Goal: Communication & Community: Answer question/provide support

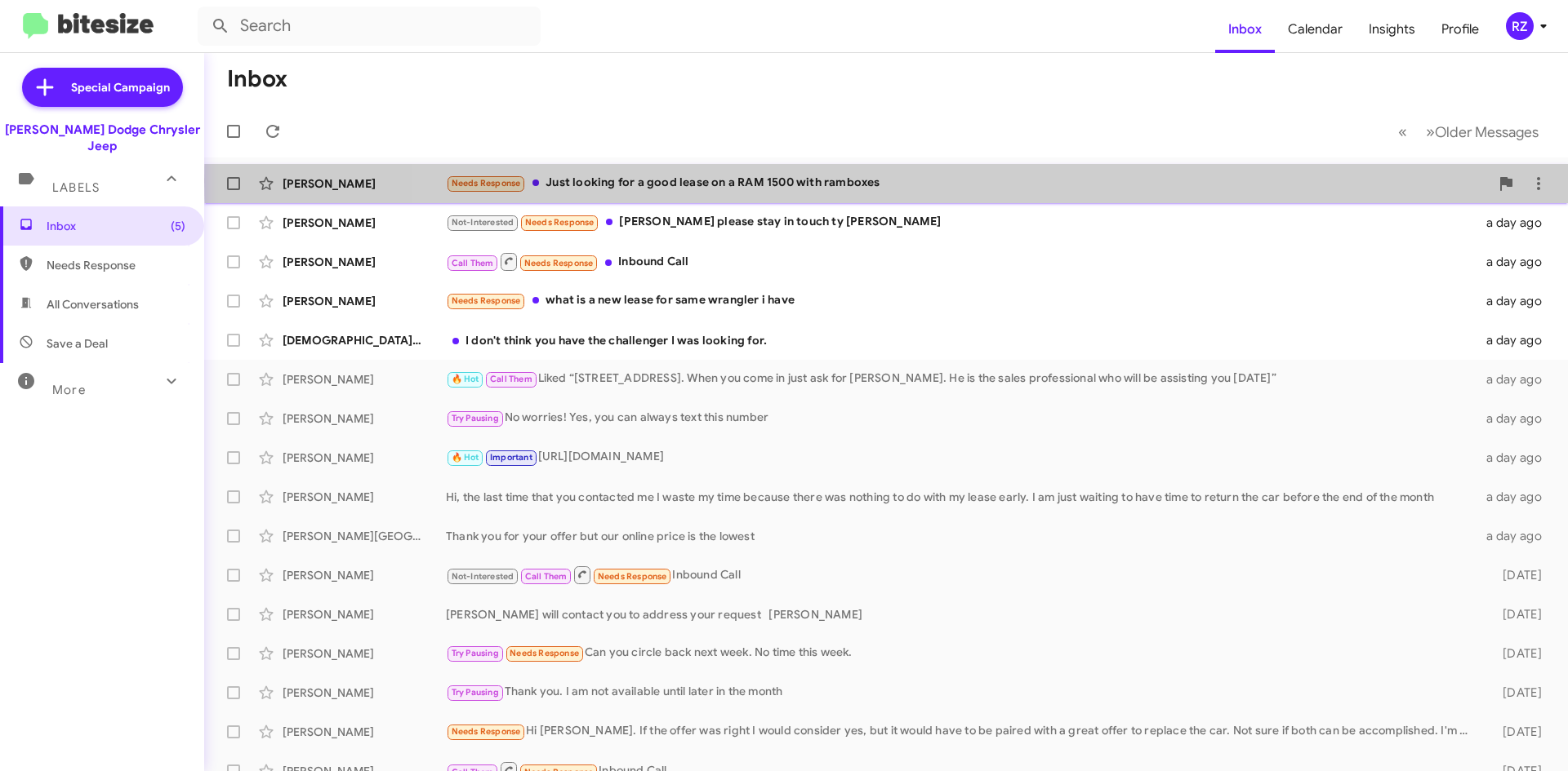
click at [934, 181] on div "Needs Response Just looking for a good lease on a RAM 1500 with ramboxes" at bounding box center [967, 183] width 1043 height 19
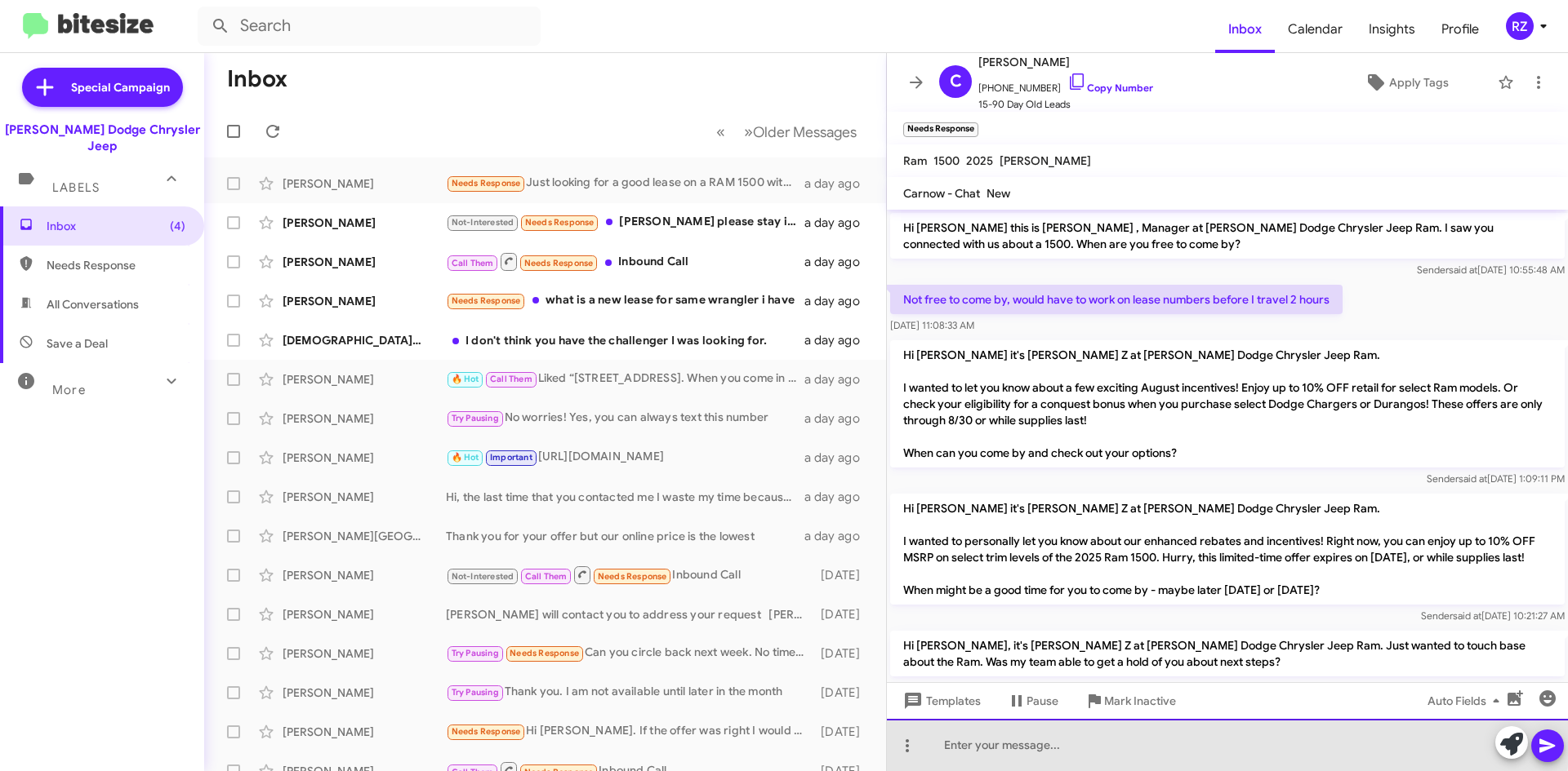
click at [953, 735] on div at bounding box center [1227, 745] width 681 height 52
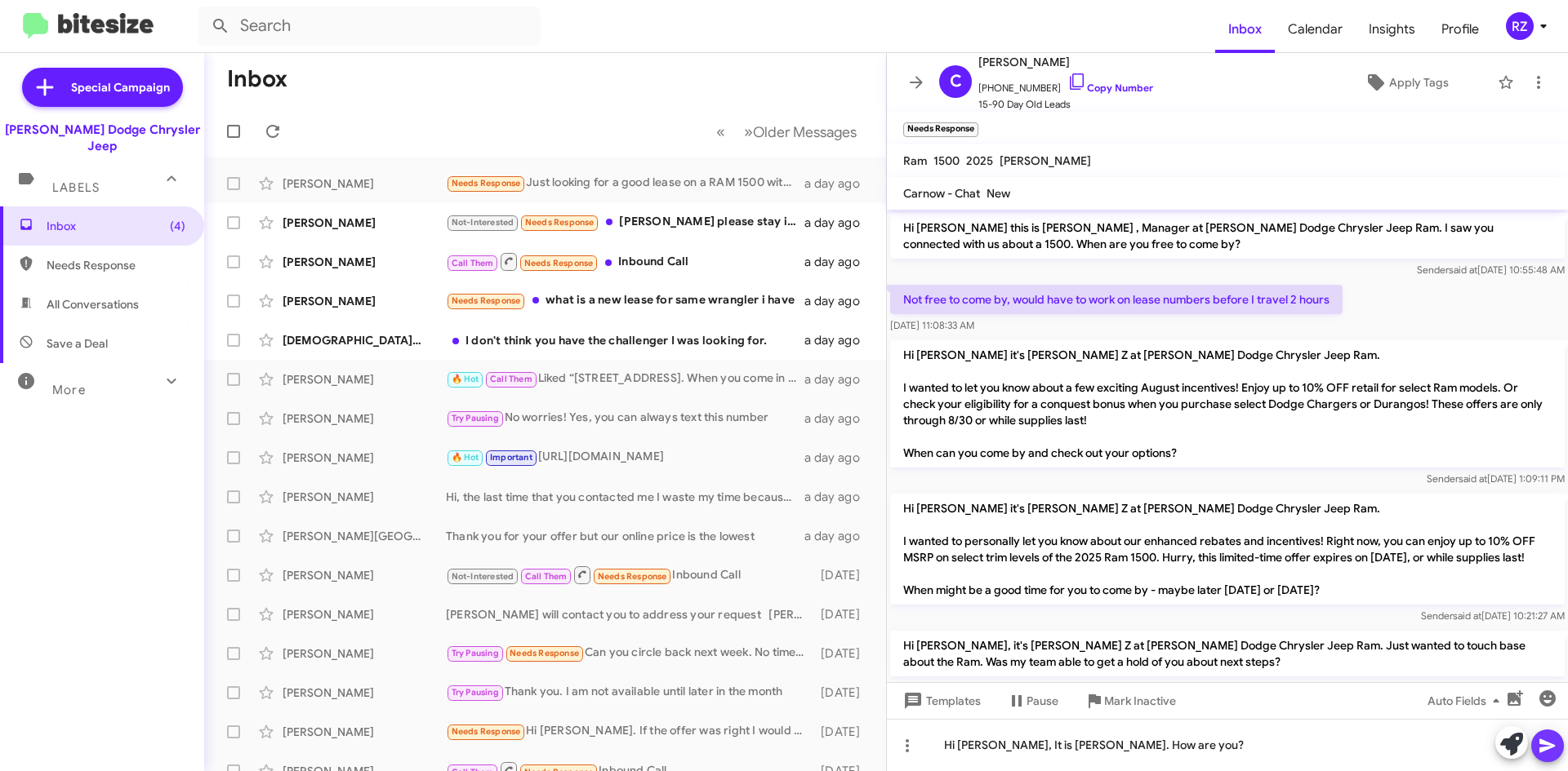
click at [1539, 750] on icon at bounding box center [1547, 746] width 20 height 20
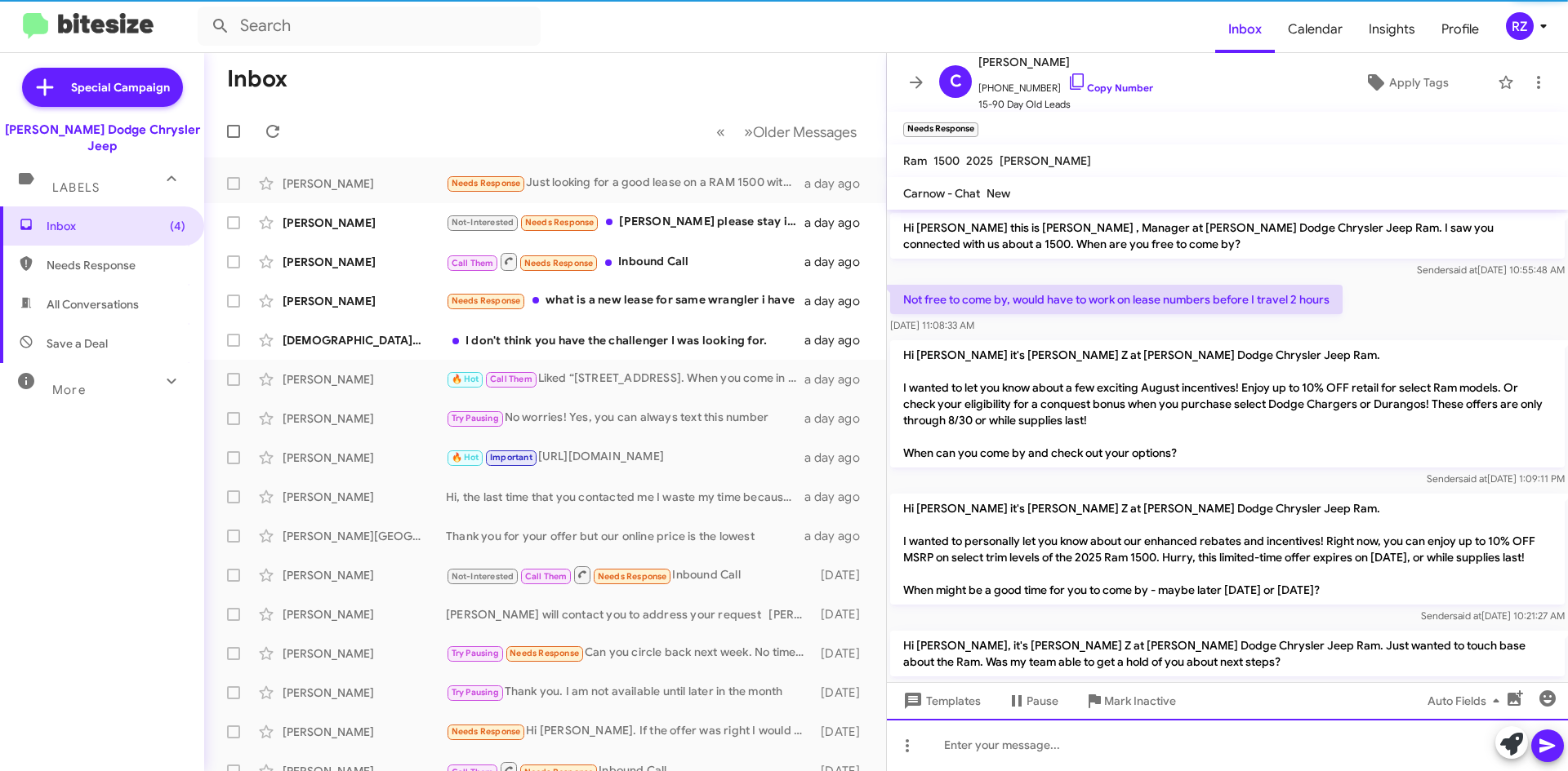
scroll to position [173, 0]
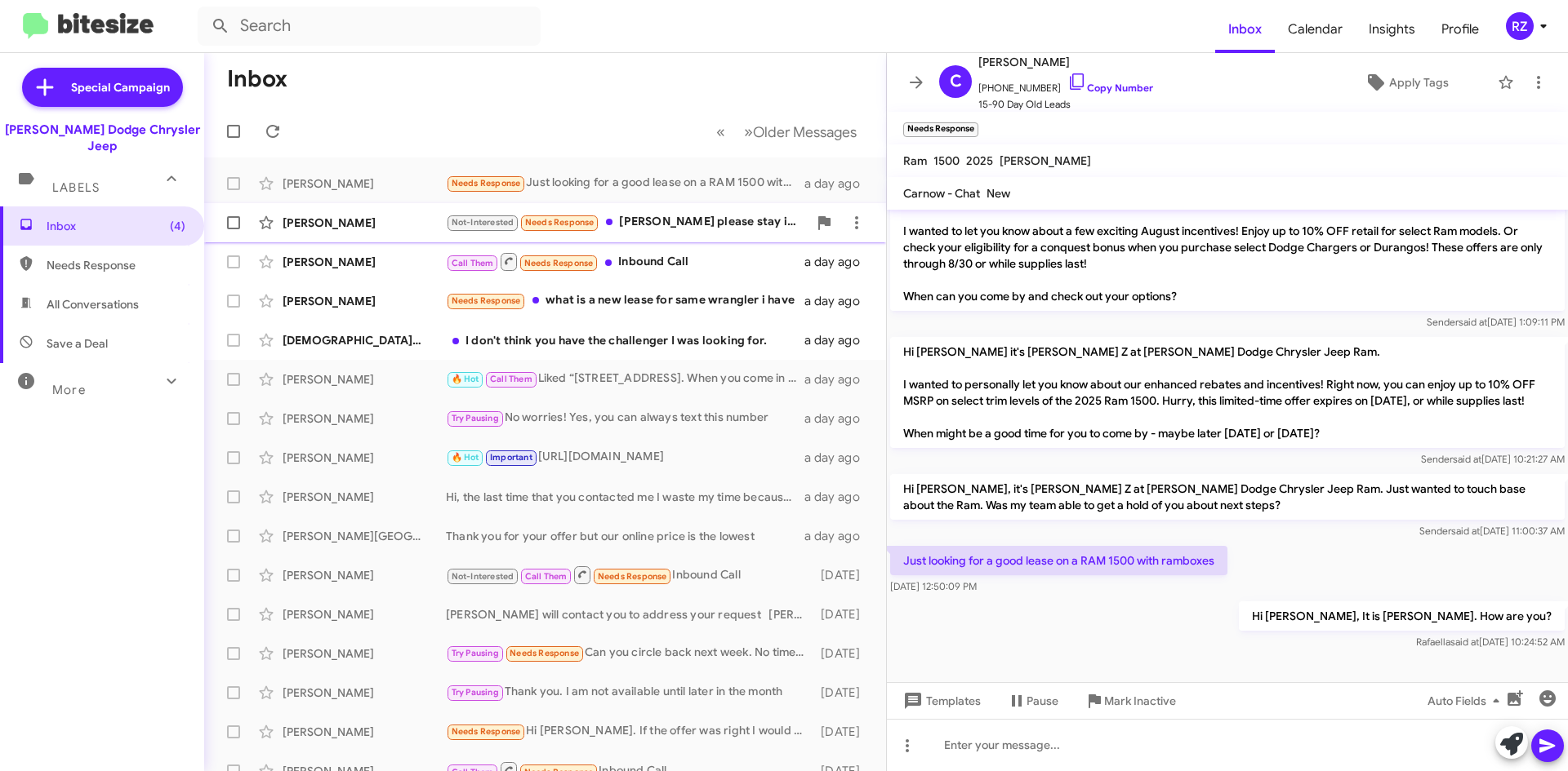
click at [712, 231] on div "Not-Interested Needs Response [PERSON_NAME] please stay in touch ty [PERSON_NAM…" at bounding box center [627, 222] width 362 height 19
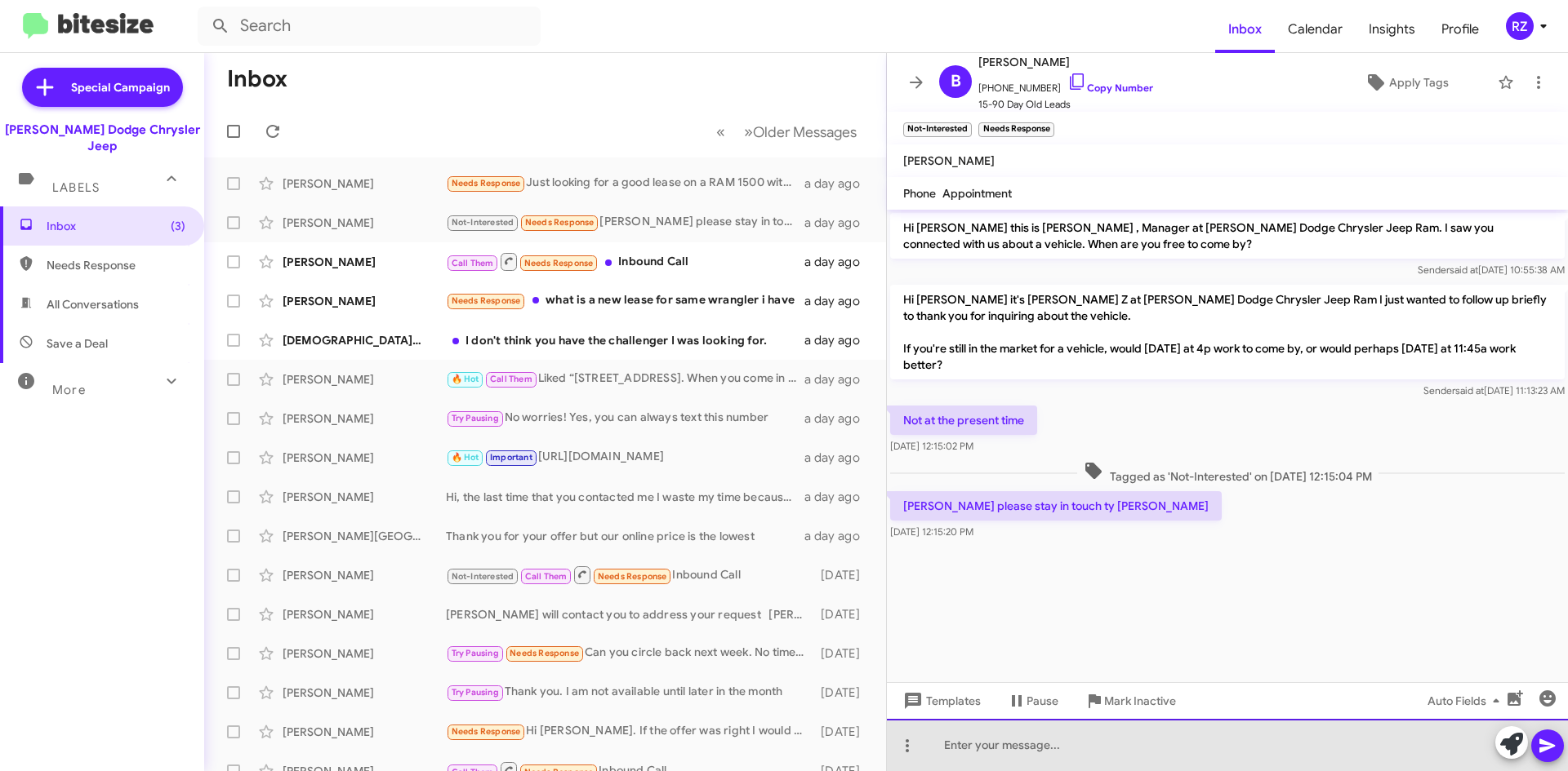
click at [1003, 746] on div at bounding box center [1227, 745] width 681 height 52
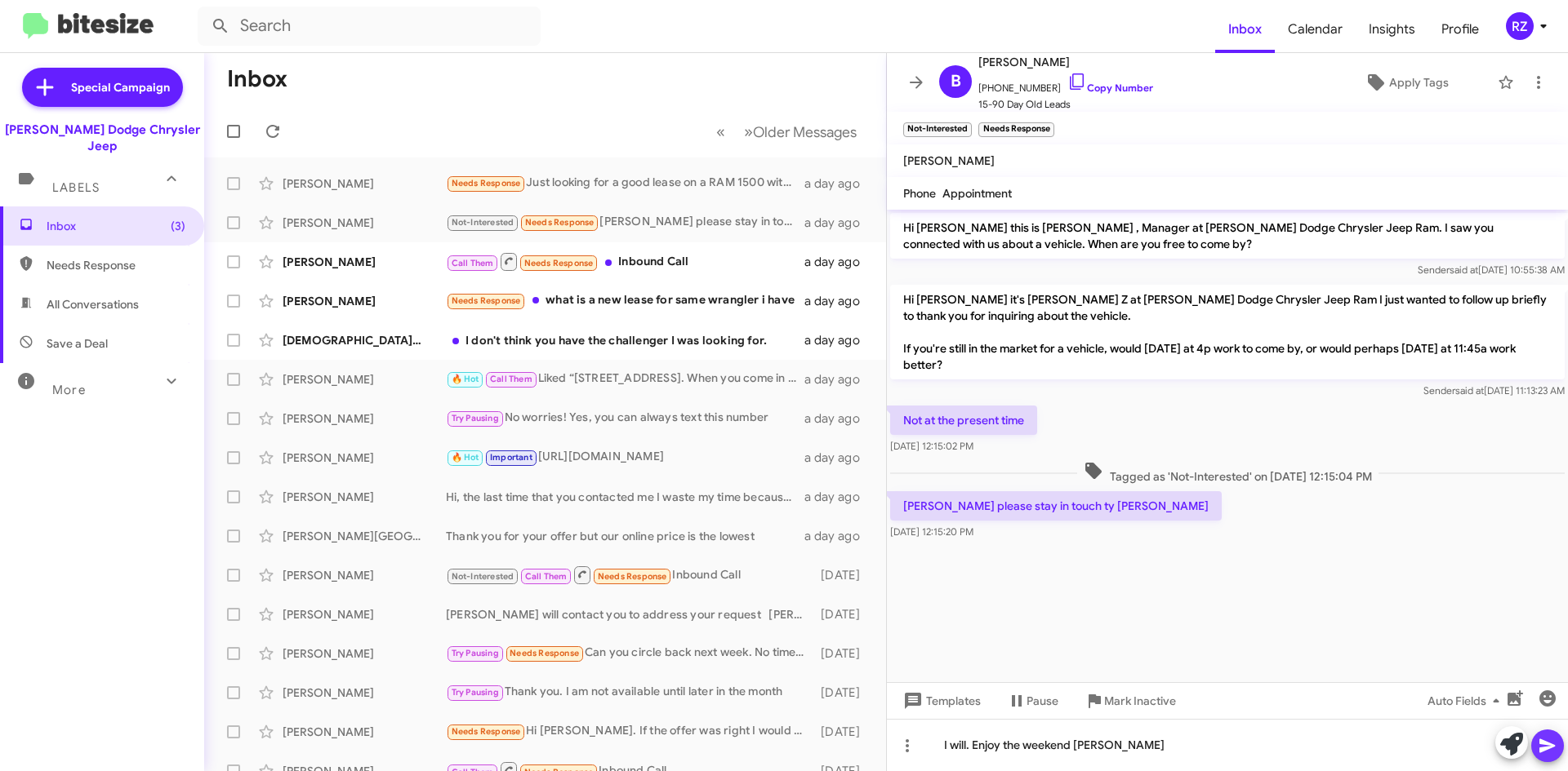
click at [1540, 751] on icon at bounding box center [1547, 747] width 16 height 14
click at [734, 266] on div "Call Them Needs Response Inbound Call" at bounding box center [627, 262] width 362 height 21
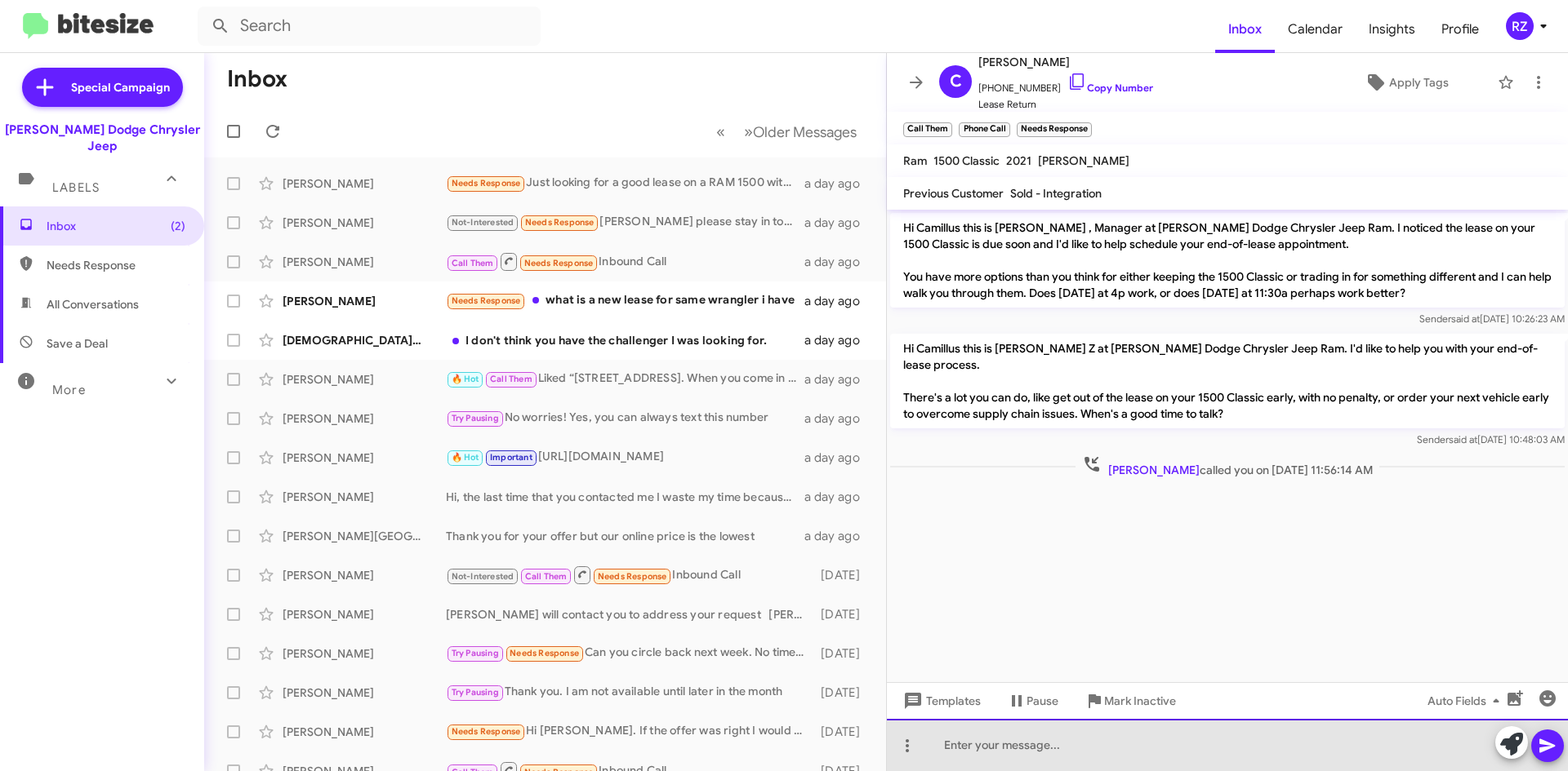
click at [984, 752] on div at bounding box center [1227, 745] width 681 height 52
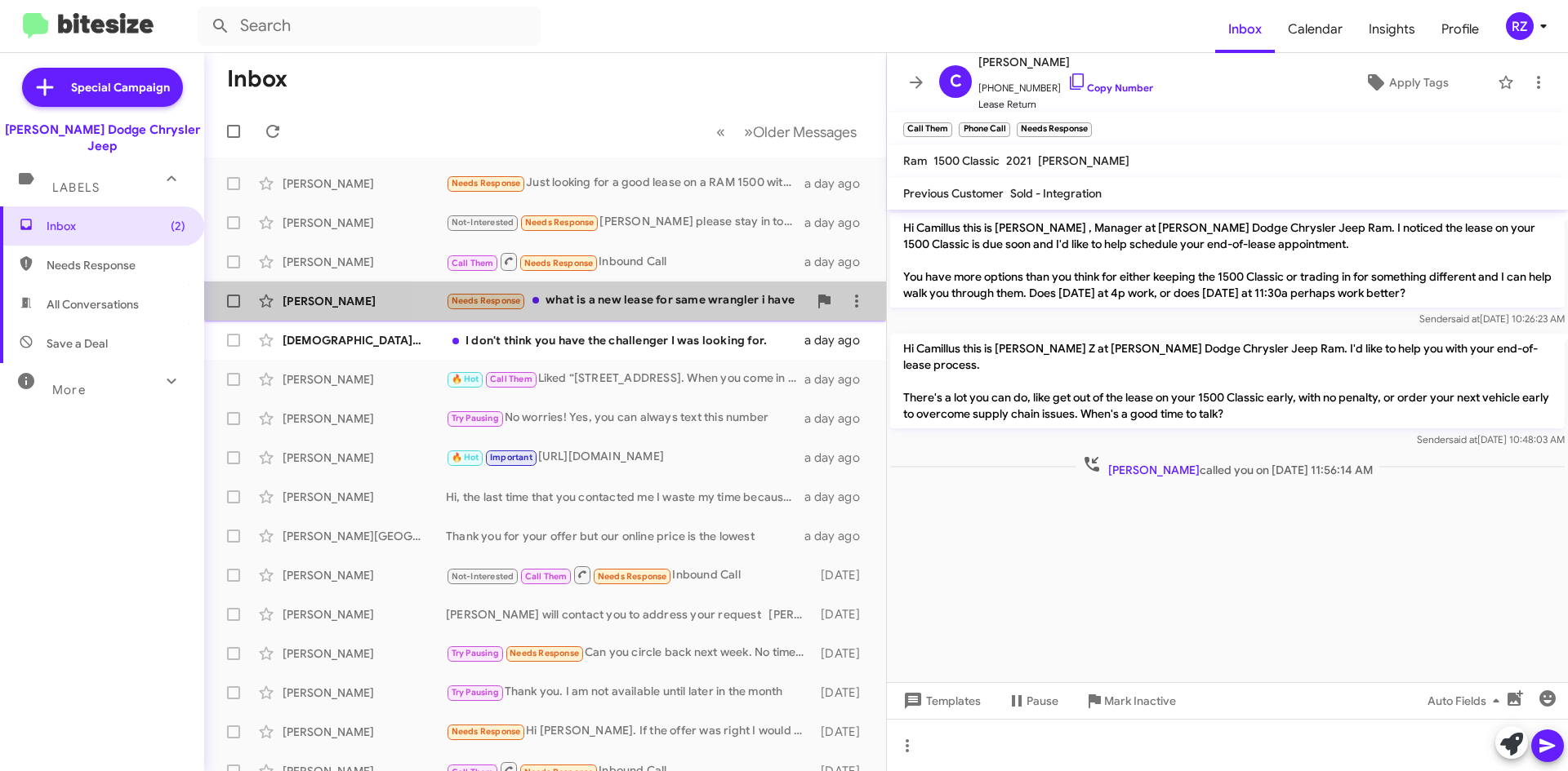
click at [686, 300] on div "Needs Response what is a new lease for same wrangler i have" at bounding box center [627, 301] width 362 height 19
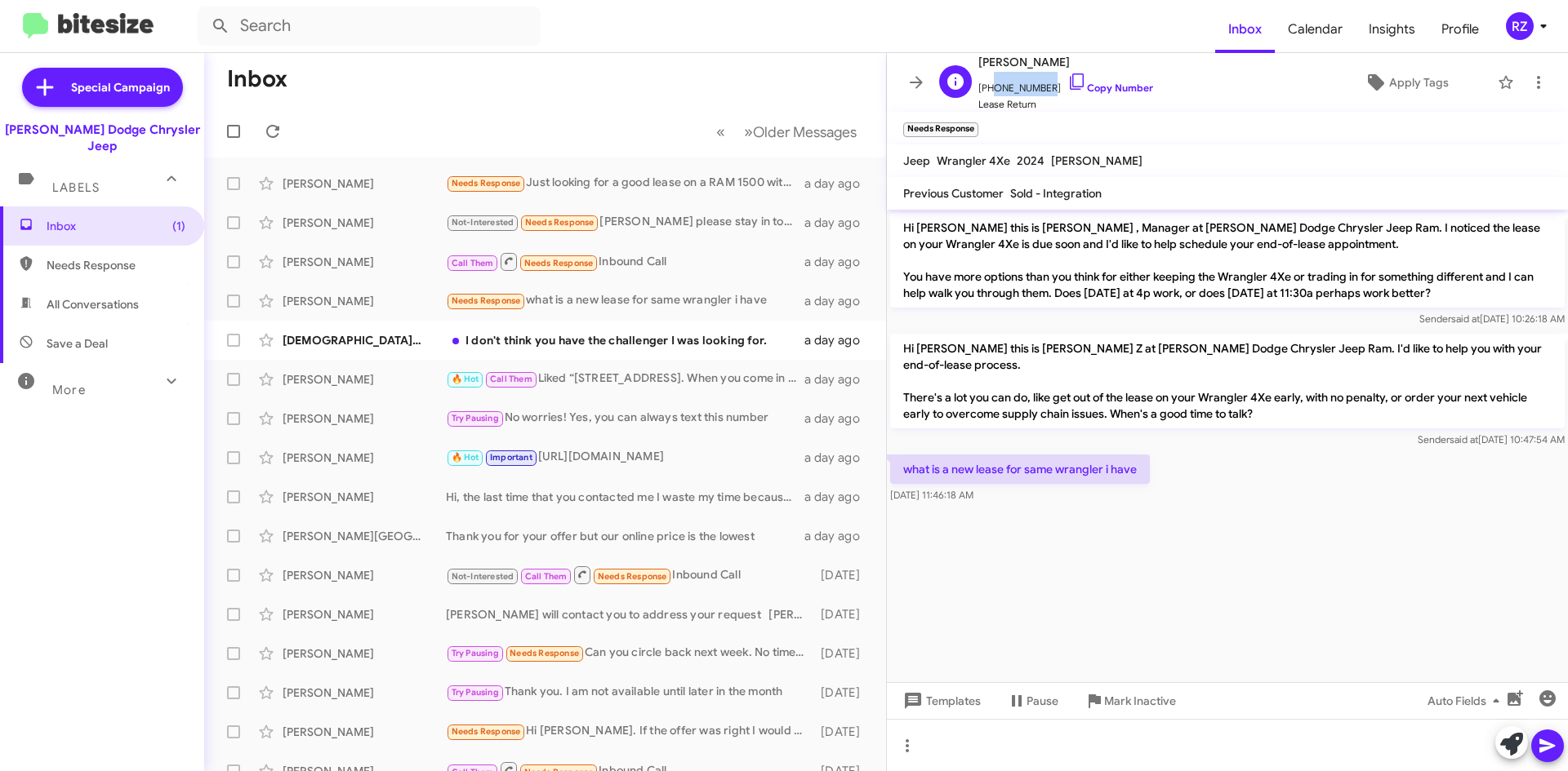
drag, startPoint x: 1037, startPoint y: 87, endPoint x: 988, endPoint y: 91, distance: 49.2
click at [988, 91] on span "[PHONE_NUMBER] Copy Number" at bounding box center [1066, 84] width 175 height 24
copy span "9732221813"
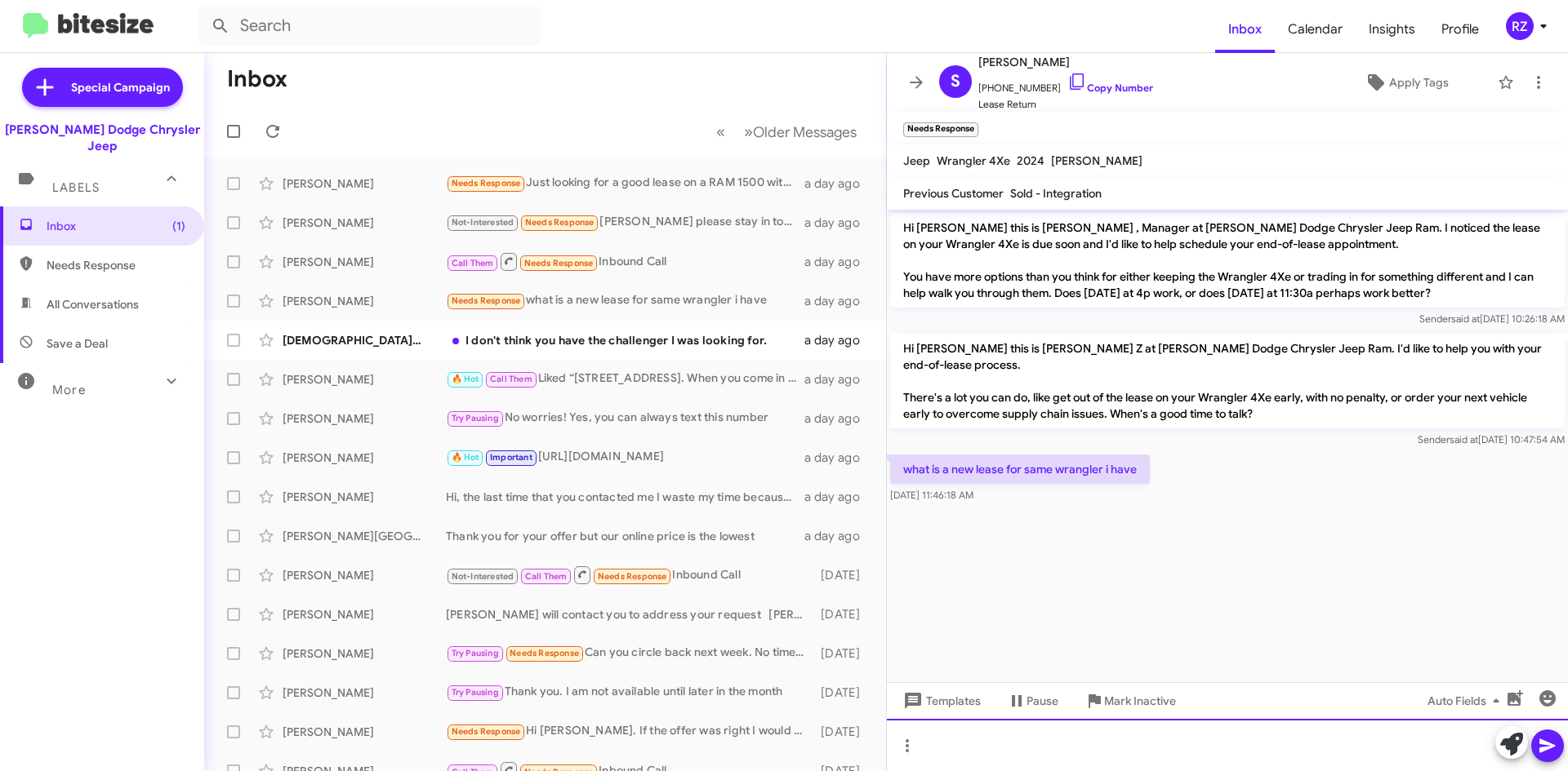
click at [989, 746] on div at bounding box center [1227, 745] width 681 height 52
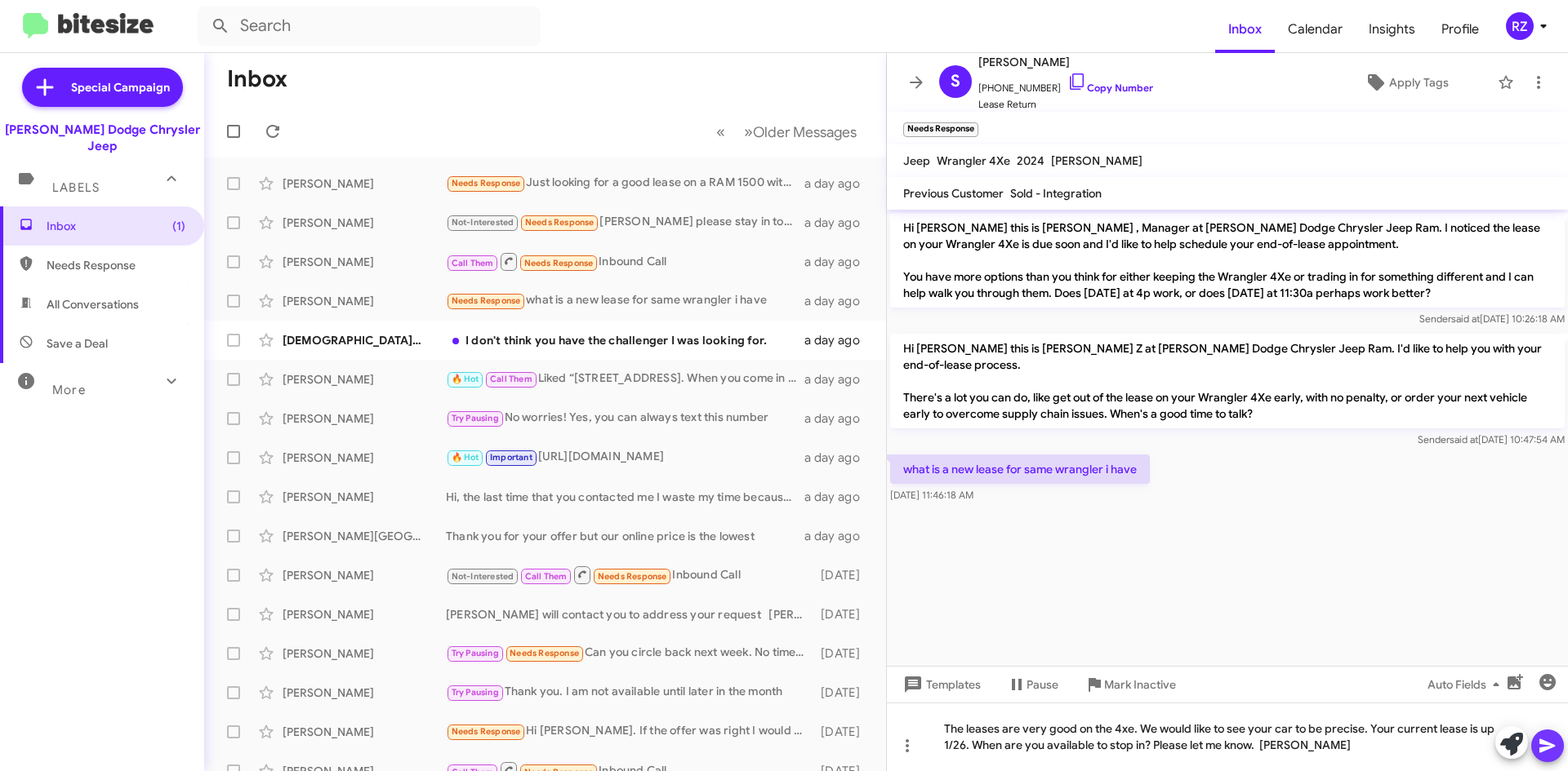
click at [1551, 746] on icon at bounding box center [1547, 746] width 20 height 20
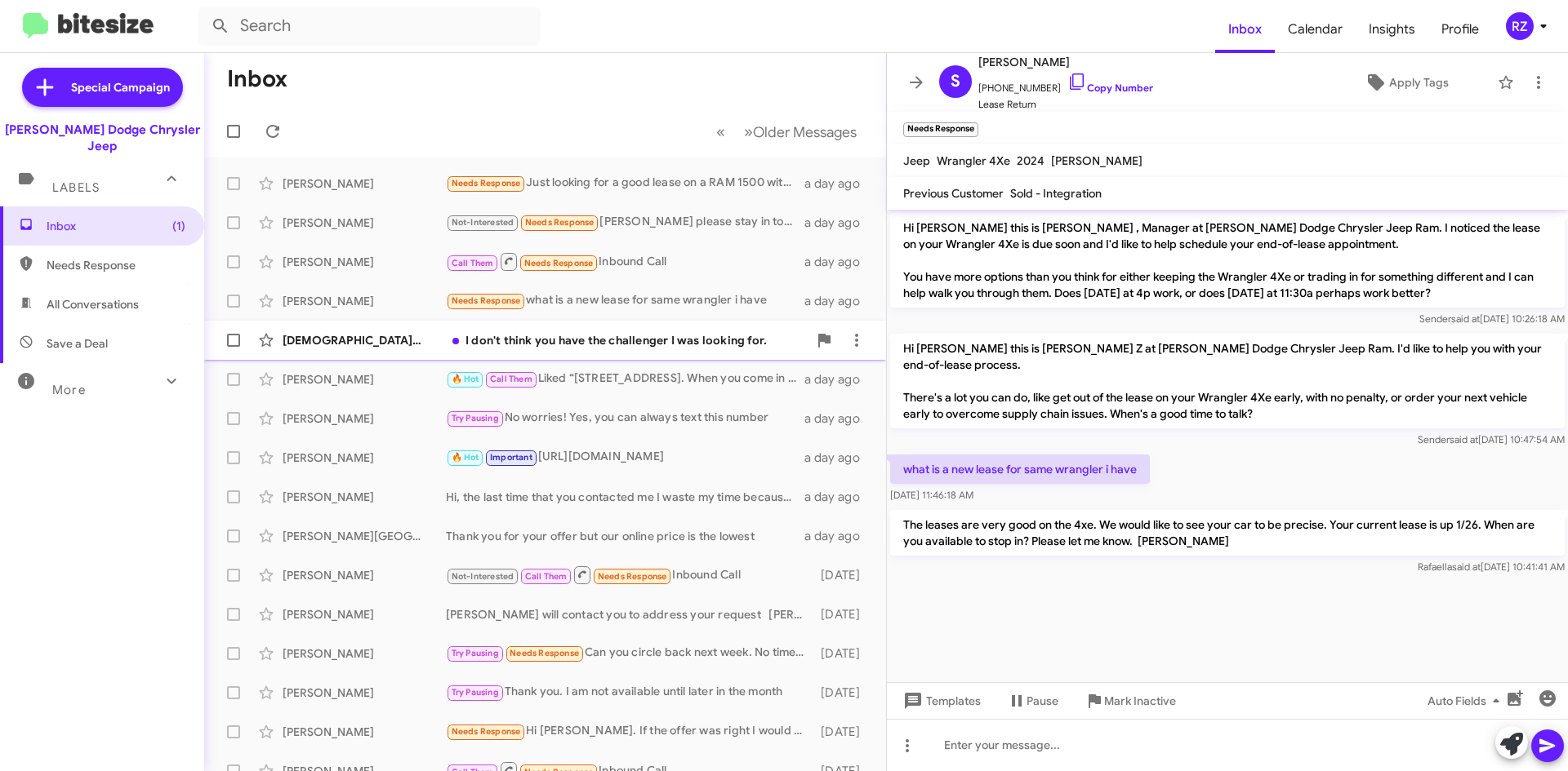
click at [514, 342] on div "I don't think you have the challenger I was looking for." at bounding box center [627, 340] width 362 height 16
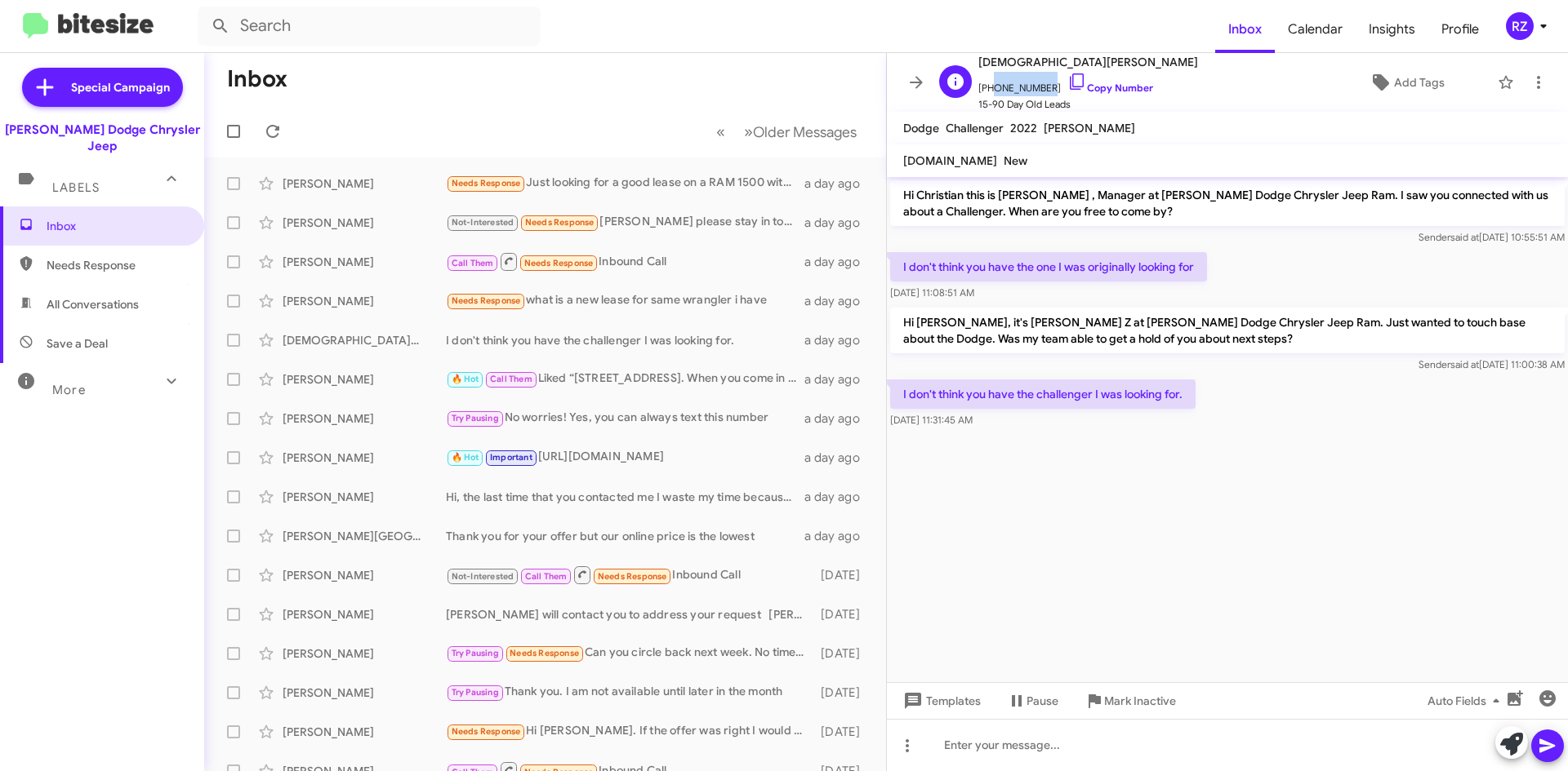
drag, startPoint x: 1040, startPoint y: 86, endPoint x: 990, endPoint y: 92, distance: 50.4
click at [990, 92] on span "[PHONE_NUMBER] Copy Number" at bounding box center [1088, 84] width 220 height 24
copy span "5163533909"
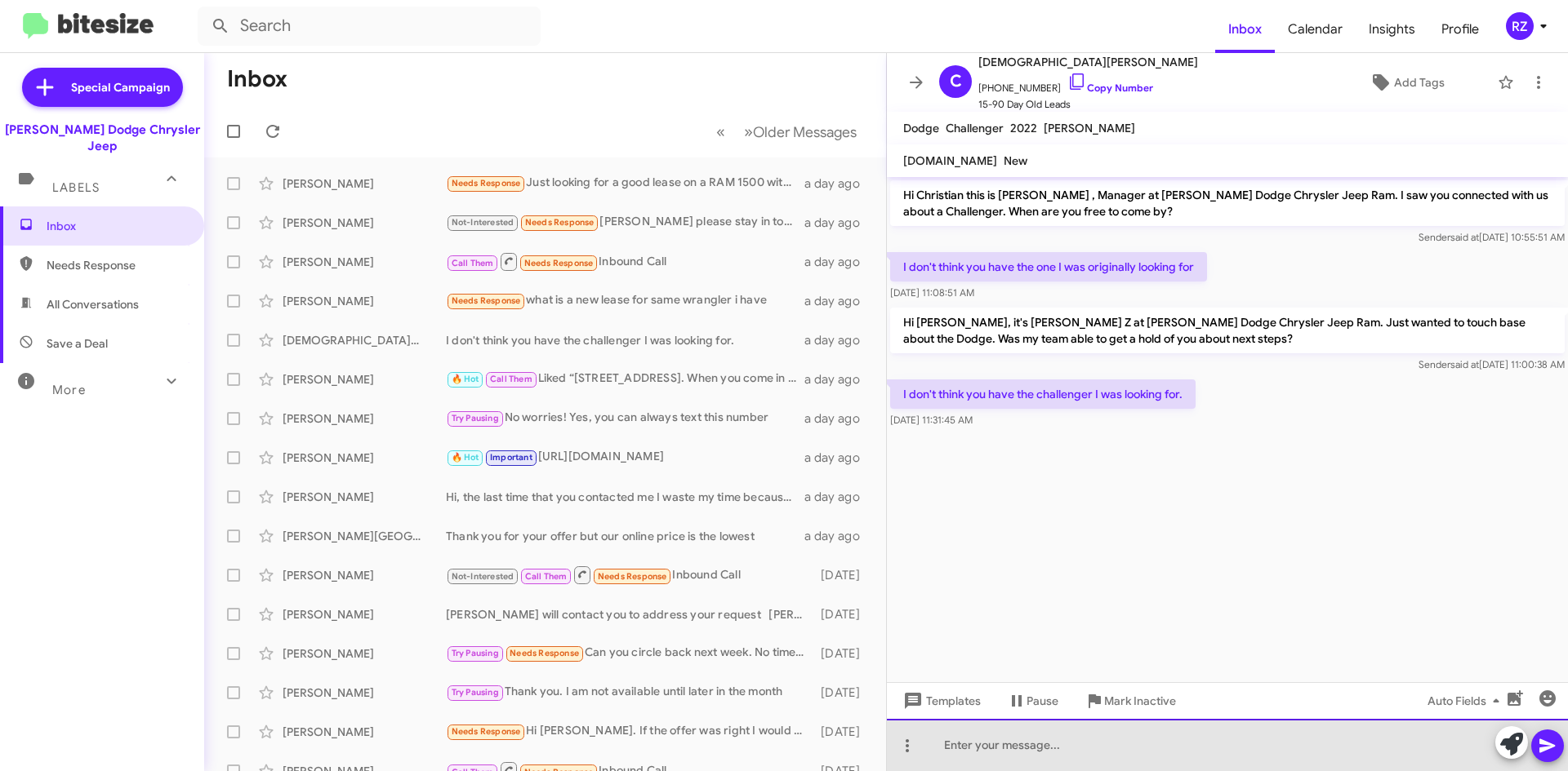
click at [962, 750] on div at bounding box center [1227, 745] width 681 height 52
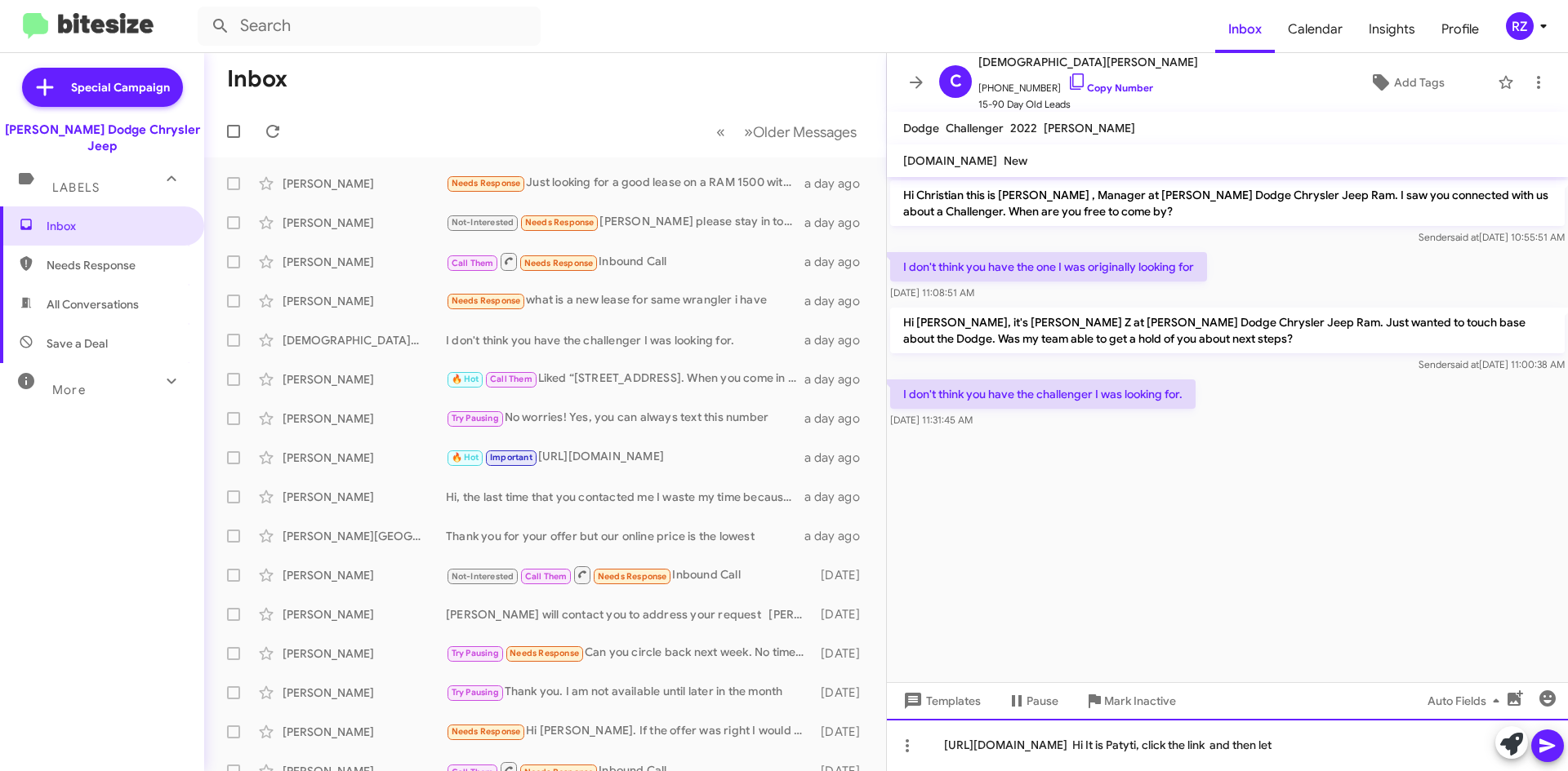
click at [1301, 749] on div "[URL][DOMAIN_NAME] Hi It is Patyti, click the link and then let" at bounding box center [1227, 745] width 681 height 52
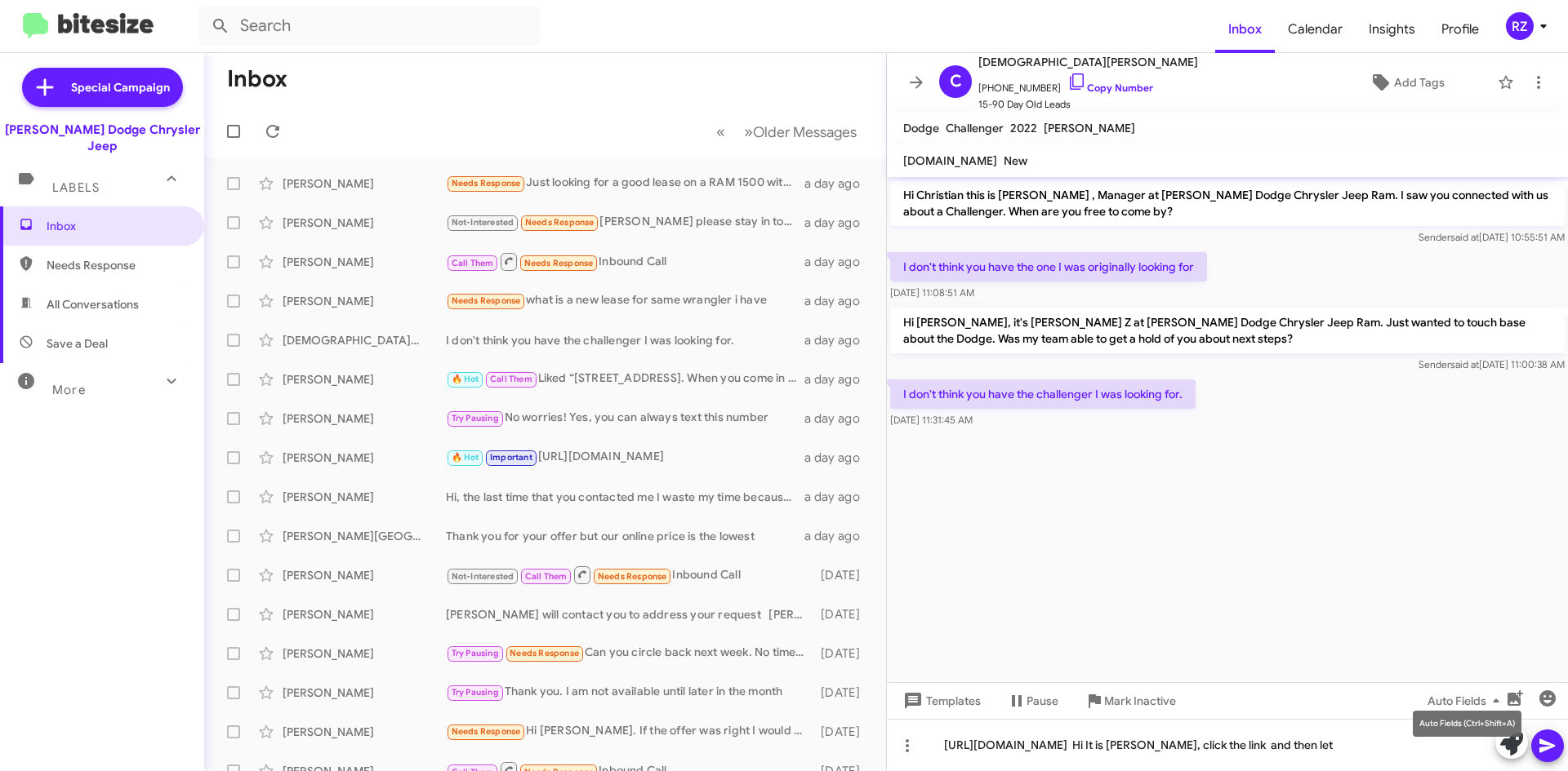
click at [1444, 742] on mat-tooltip-component "Auto Fields (Ctrl+Shift+A)" at bounding box center [1468, 723] width 132 height 49
click at [1446, 745] on mat-tooltip-component "Auto Fields (Ctrl+Shift+A)" at bounding box center [1468, 723] width 132 height 49
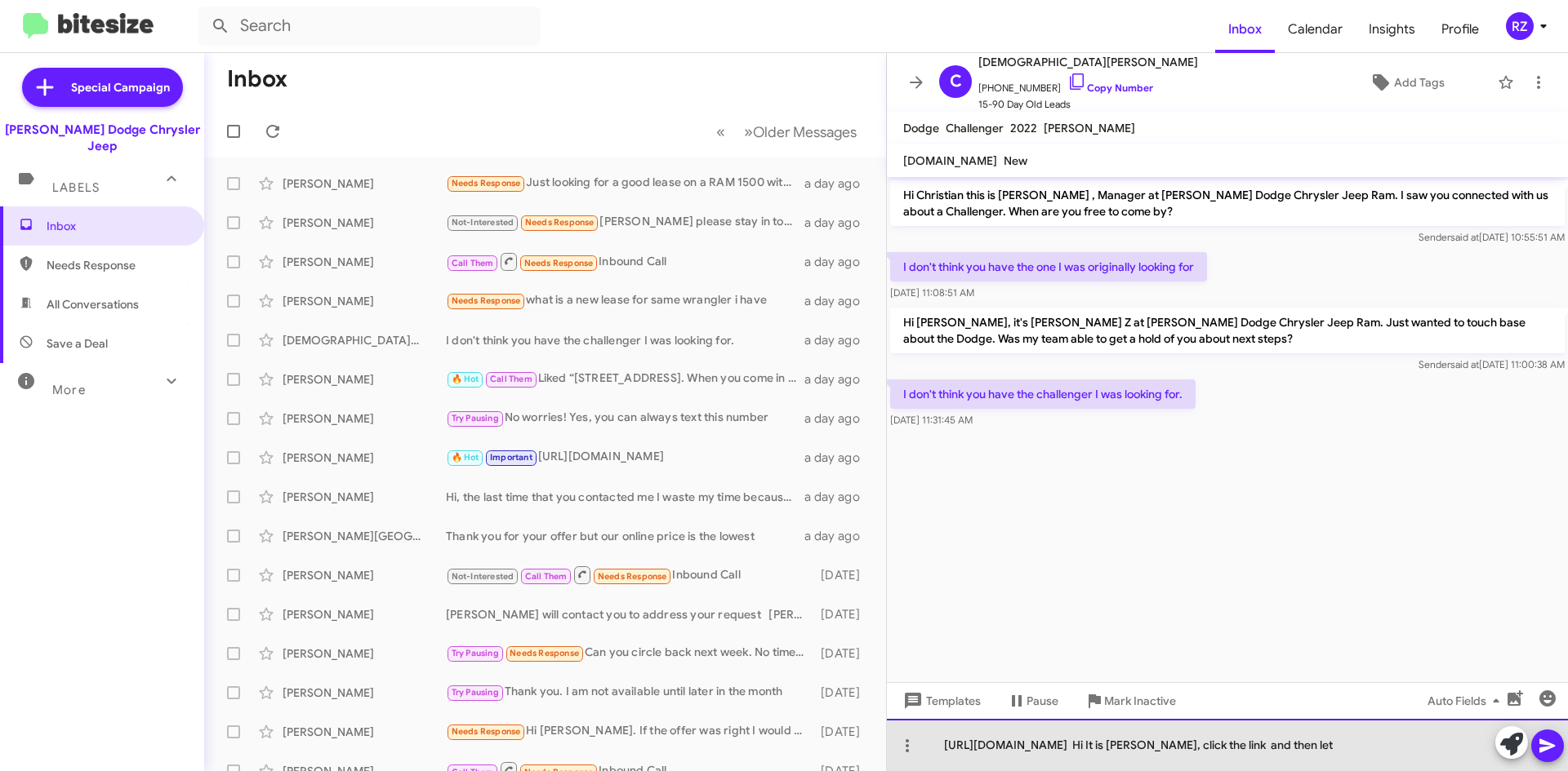
click at [1468, 754] on div "[URL][DOMAIN_NAME] Hi It is [PERSON_NAME], click the link and then let" at bounding box center [1227, 745] width 681 height 52
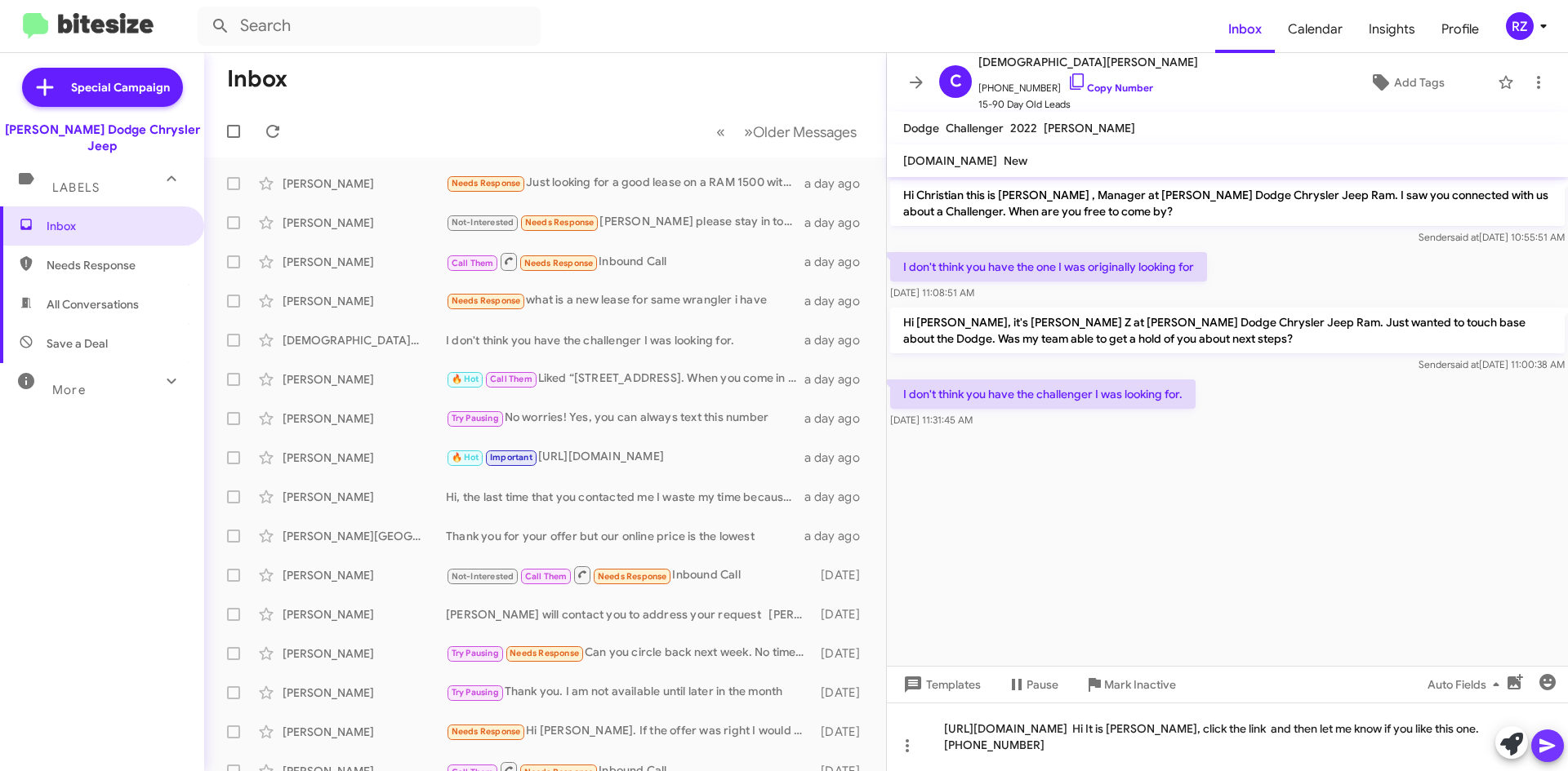
click at [1555, 744] on icon at bounding box center [1547, 746] width 20 height 20
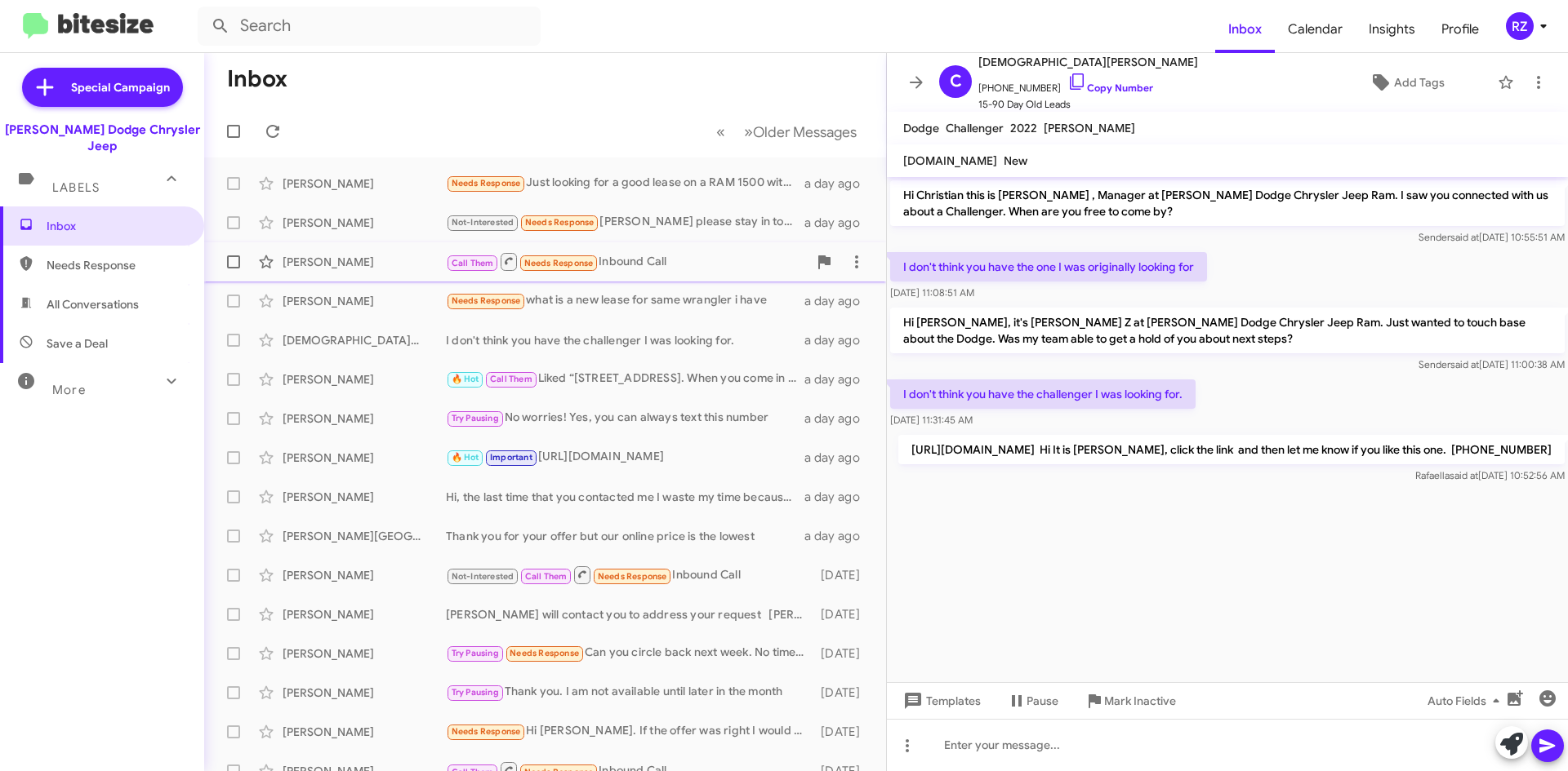
click at [692, 263] on div "Call Them Needs Response Inbound Call" at bounding box center [627, 262] width 362 height 21
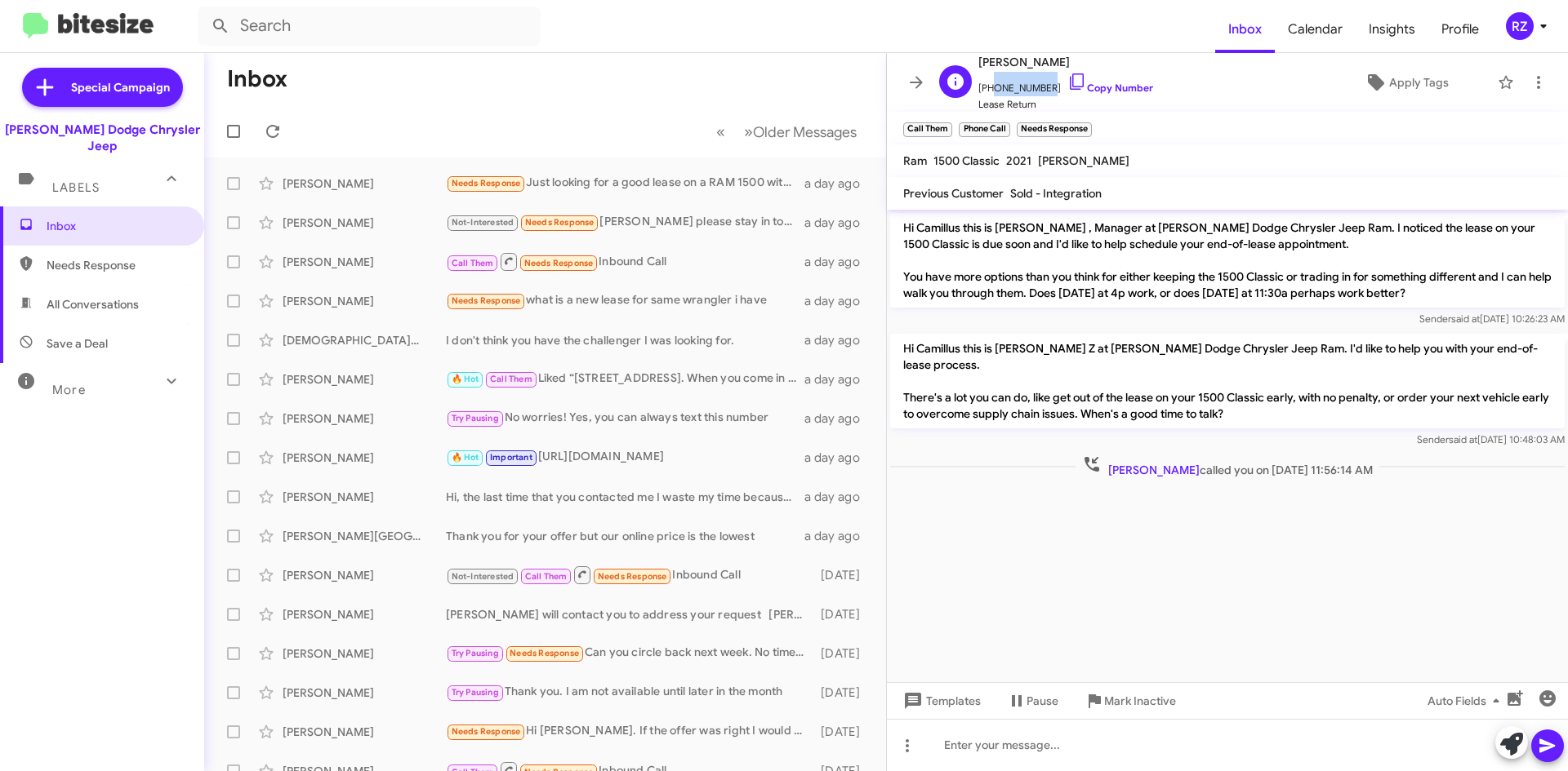
drag, startPoint x: 1040, startPoint y: 87, endPoint x: 988, endPoint y: 90, distance: 52.1
click at [988, 90] on span "[PHONE_NUMBER] Copy Number" at bounding box center [1066, 84] width 175 height 24
copy span "9732046281"
click at [677, 191] on div "Needs Response Just looking for a good lease on a RAM 1500 with ramboxes" at bounding box center [627, 183] width 362 height 19
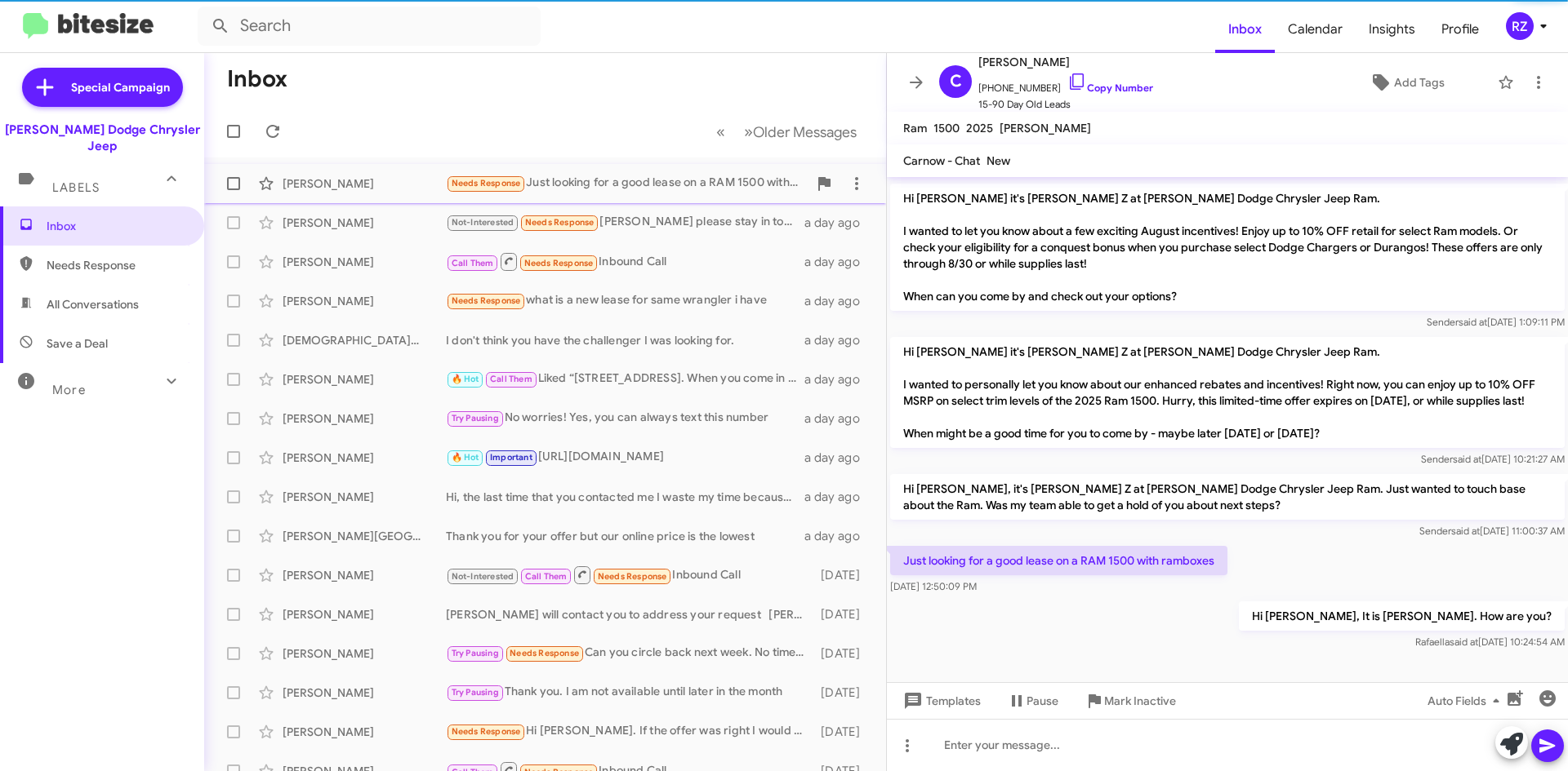
scroll to position [140, 0]
